Goal: Check status: Check status

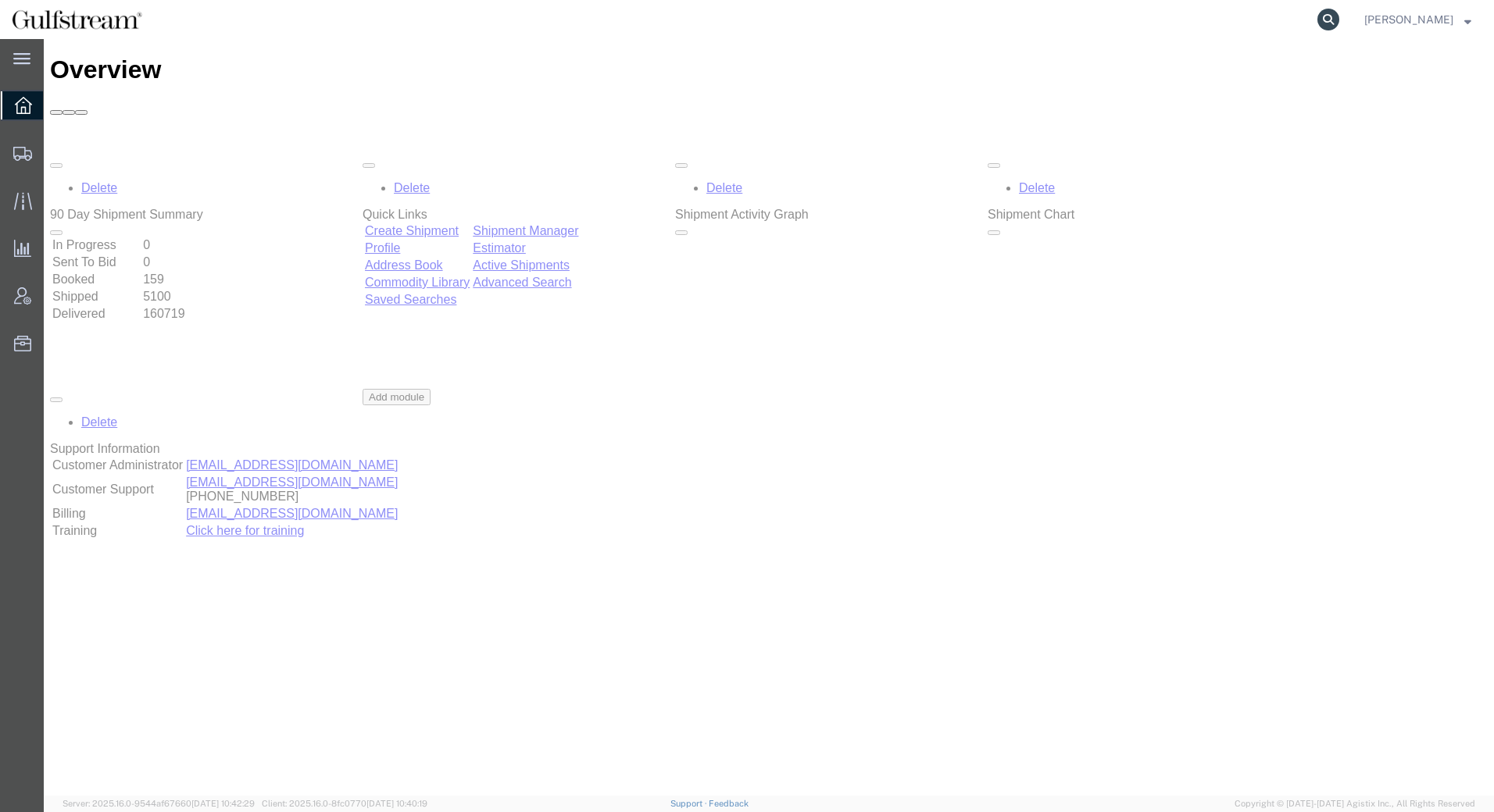
click at [1329, 20] on icon at bounding box center [1328, 19] width 22 height 22
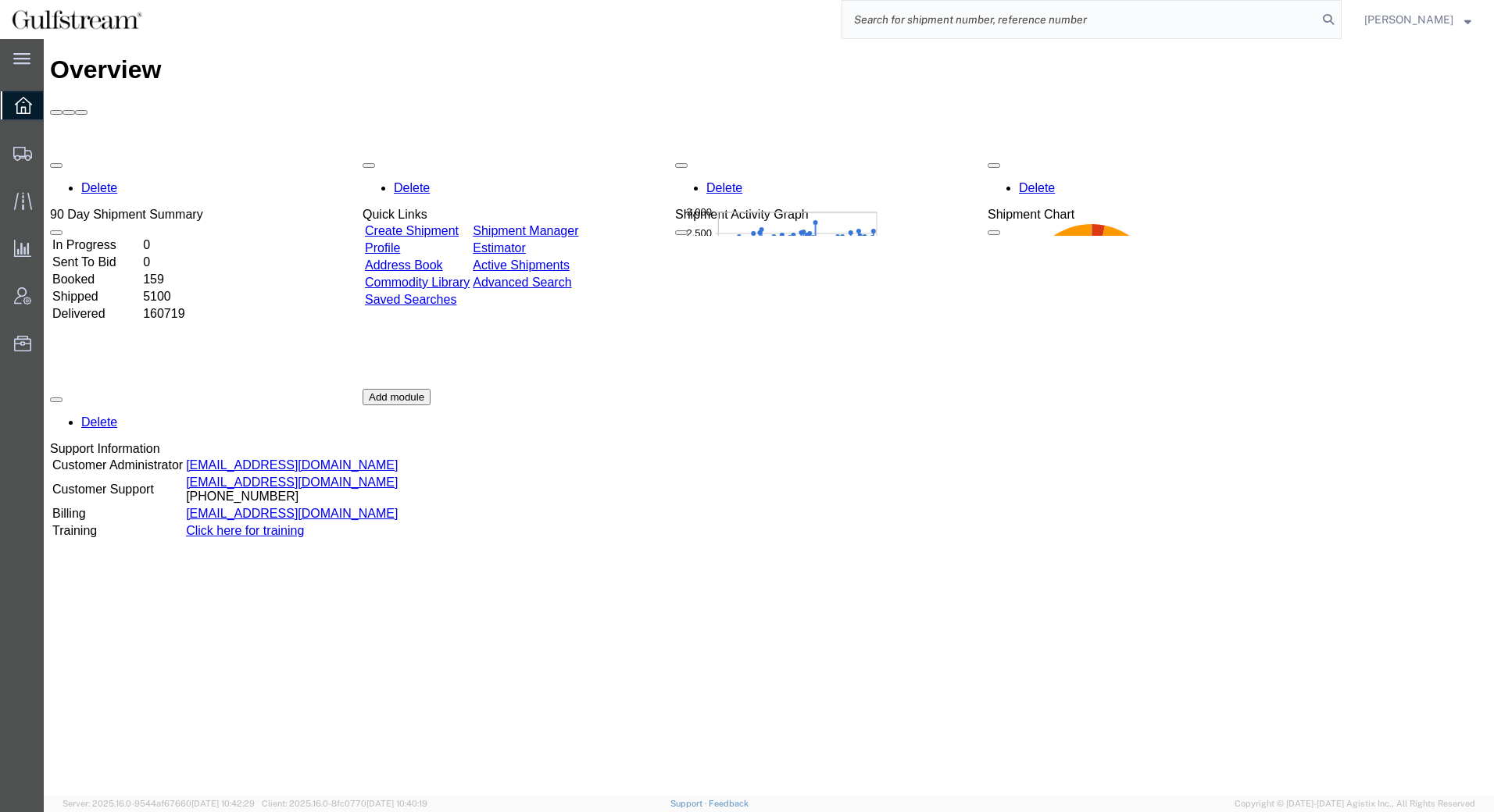
click at [1263, 14] on input "search" at bounding box center [1080, 19] width 475 height 37
paste input "7500368149"
type input "7500368149"
click at [1336, 20] on icon at bounding box center [1328, 19] width 22 height 22
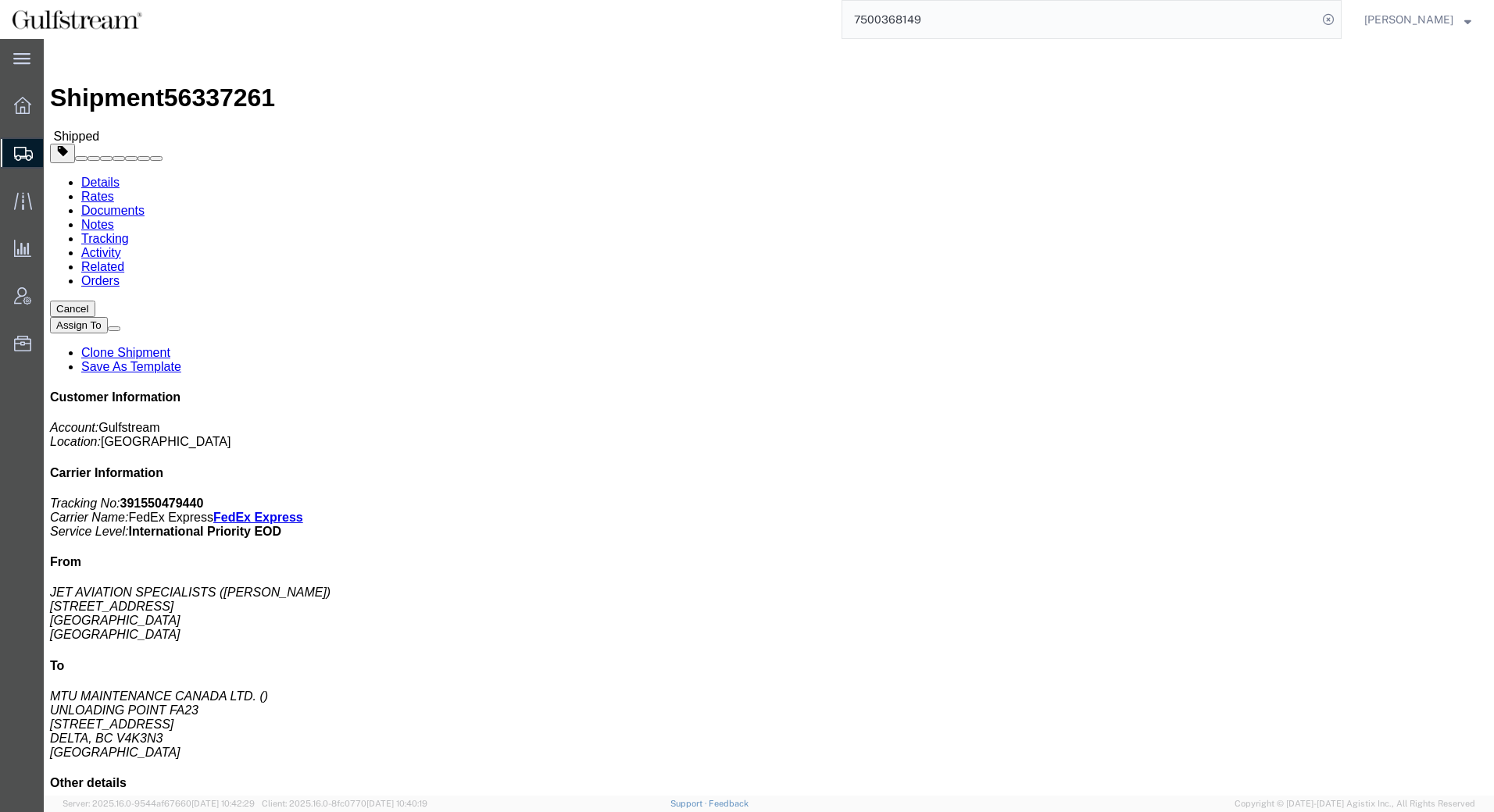
click link "Rates"
